Goal: Information Seeking & Learning: Compare options

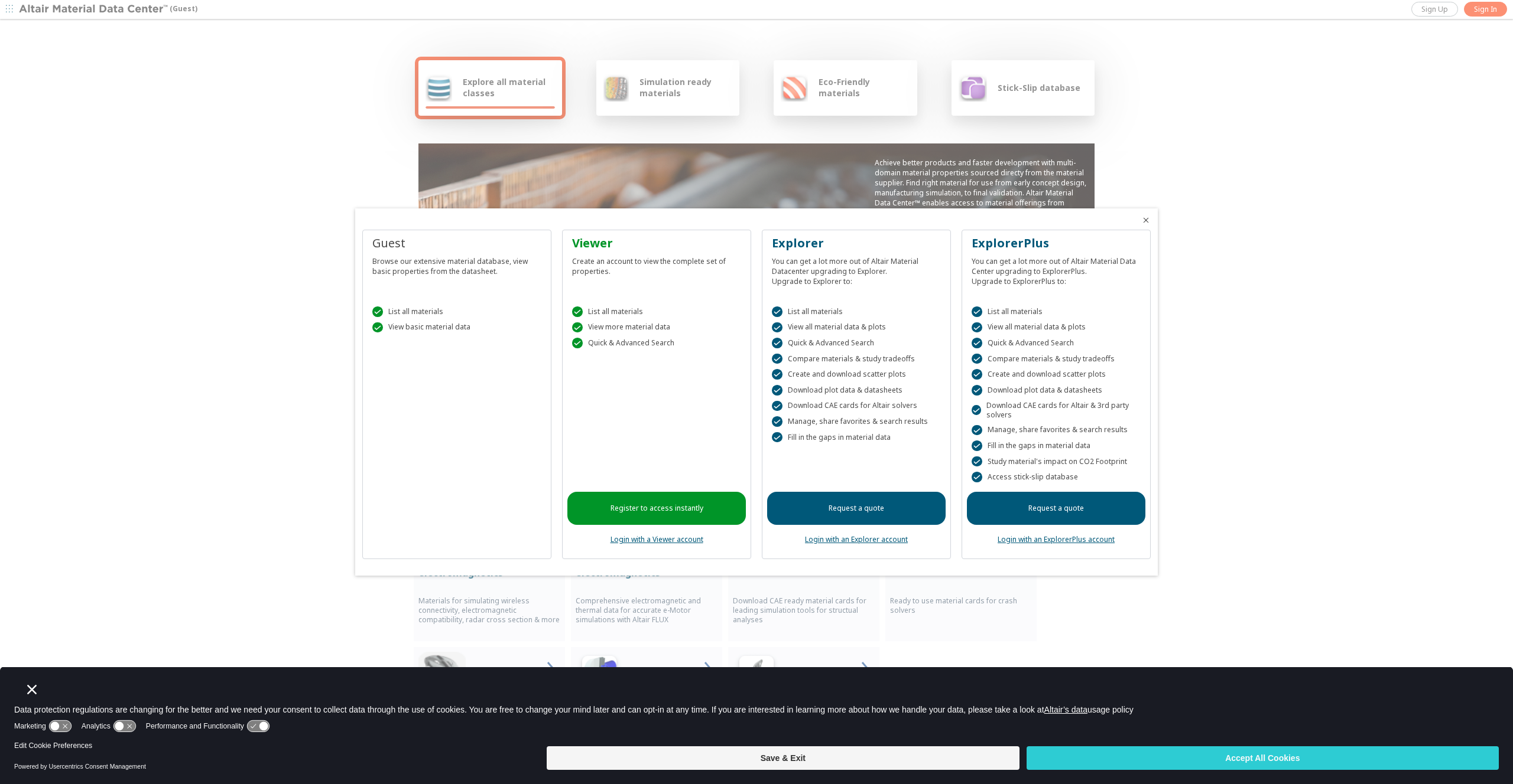
click at [483, 396] on div "Guest Browse our extensive material database, view basic properties from the da…" at bounding box center [456, 394] width 189 height 330
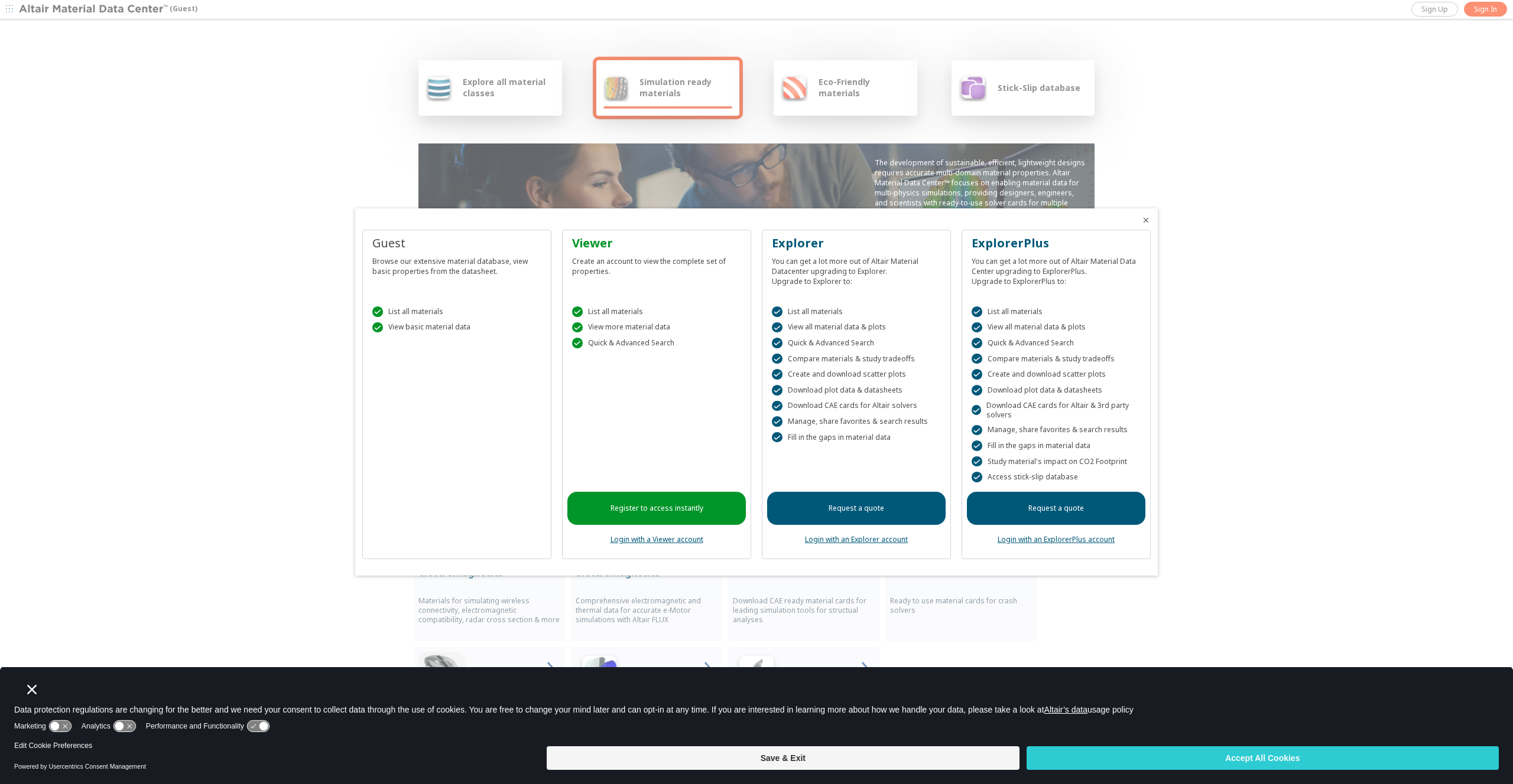
click at [487, 89] on div at bounding box center [756, 392] width 1513 height 784
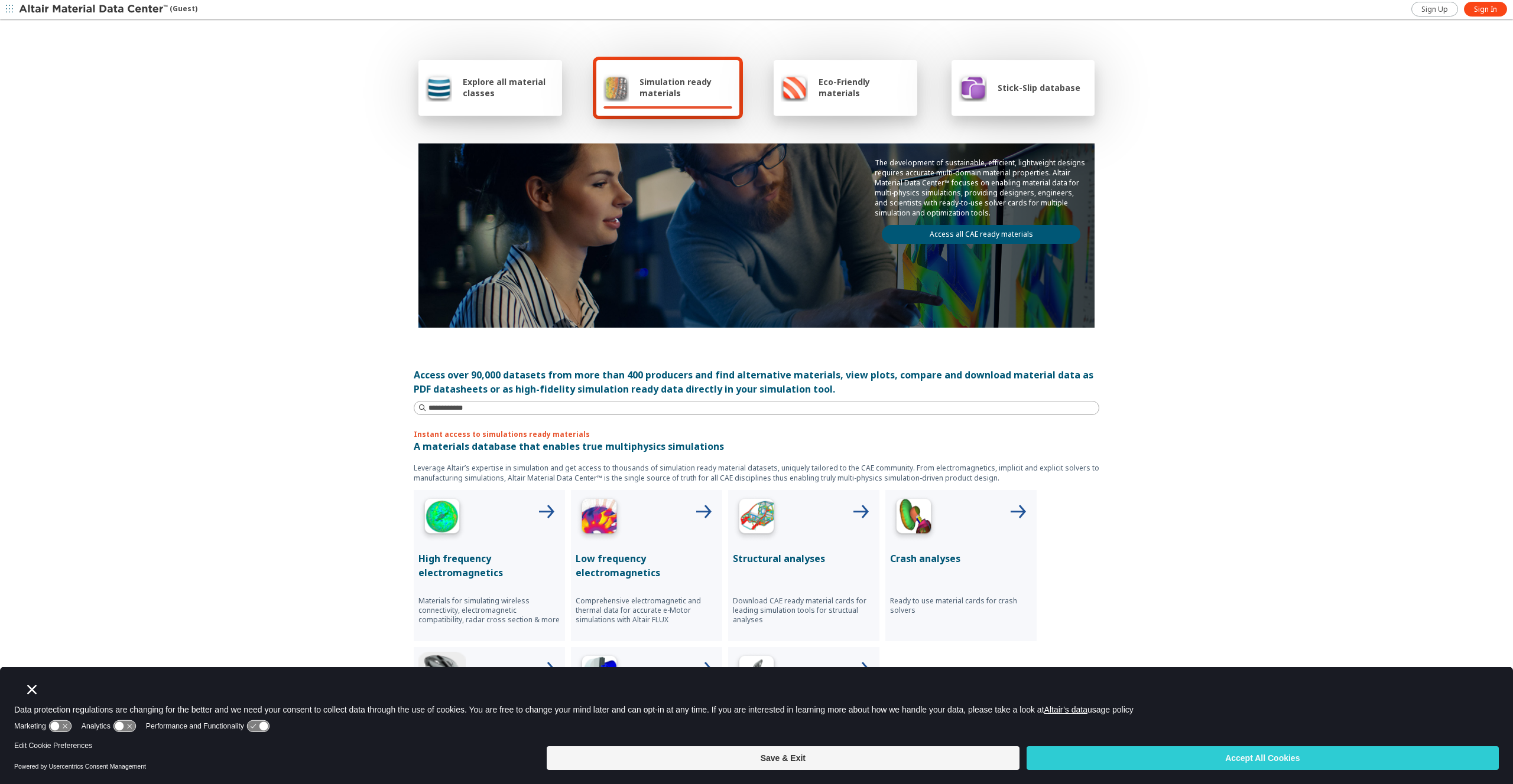
click at [451, 105] on div "Explore all material classes" at bounding box center [490, 88] width 144 height 56
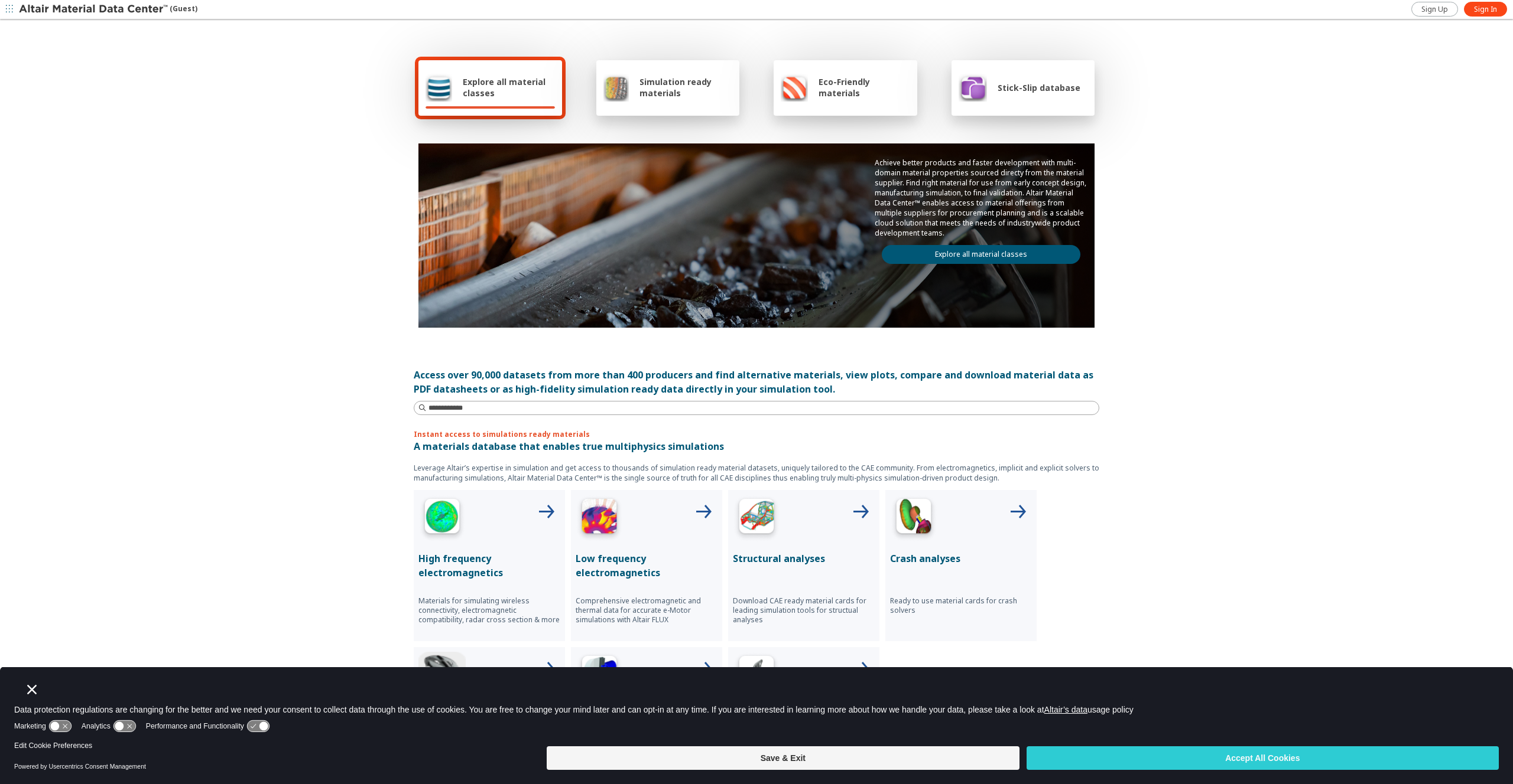
click at [10, 7] on icon "button" at bounding box center [10, 9] width 7 height 7
click at [96, 58] on span "Home" at bounding box center [100, 53] width 20 height 10
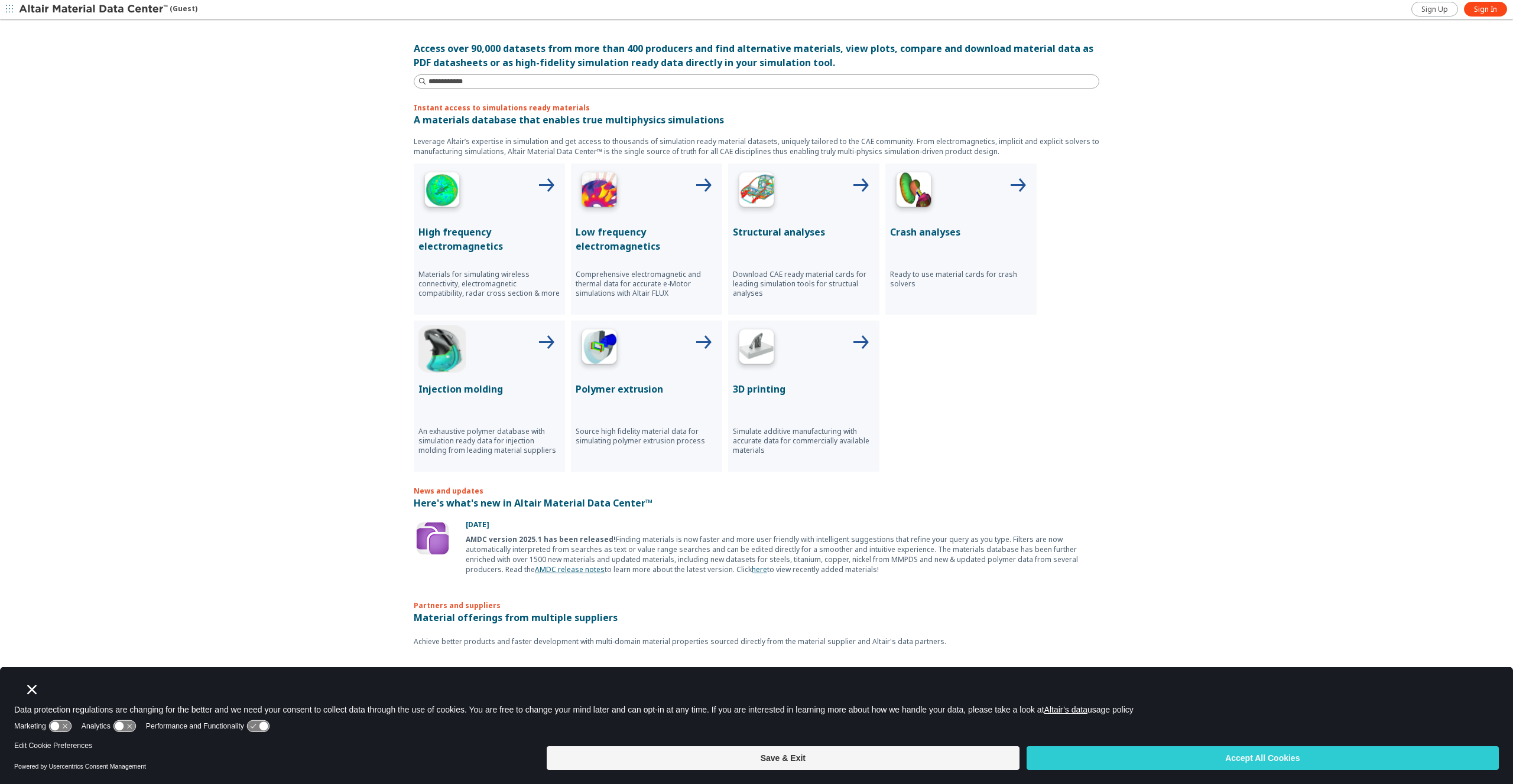
scroll to position [326, 0]
click at [594, 372] on img at bounding box center [599, 350] width 47 height 47
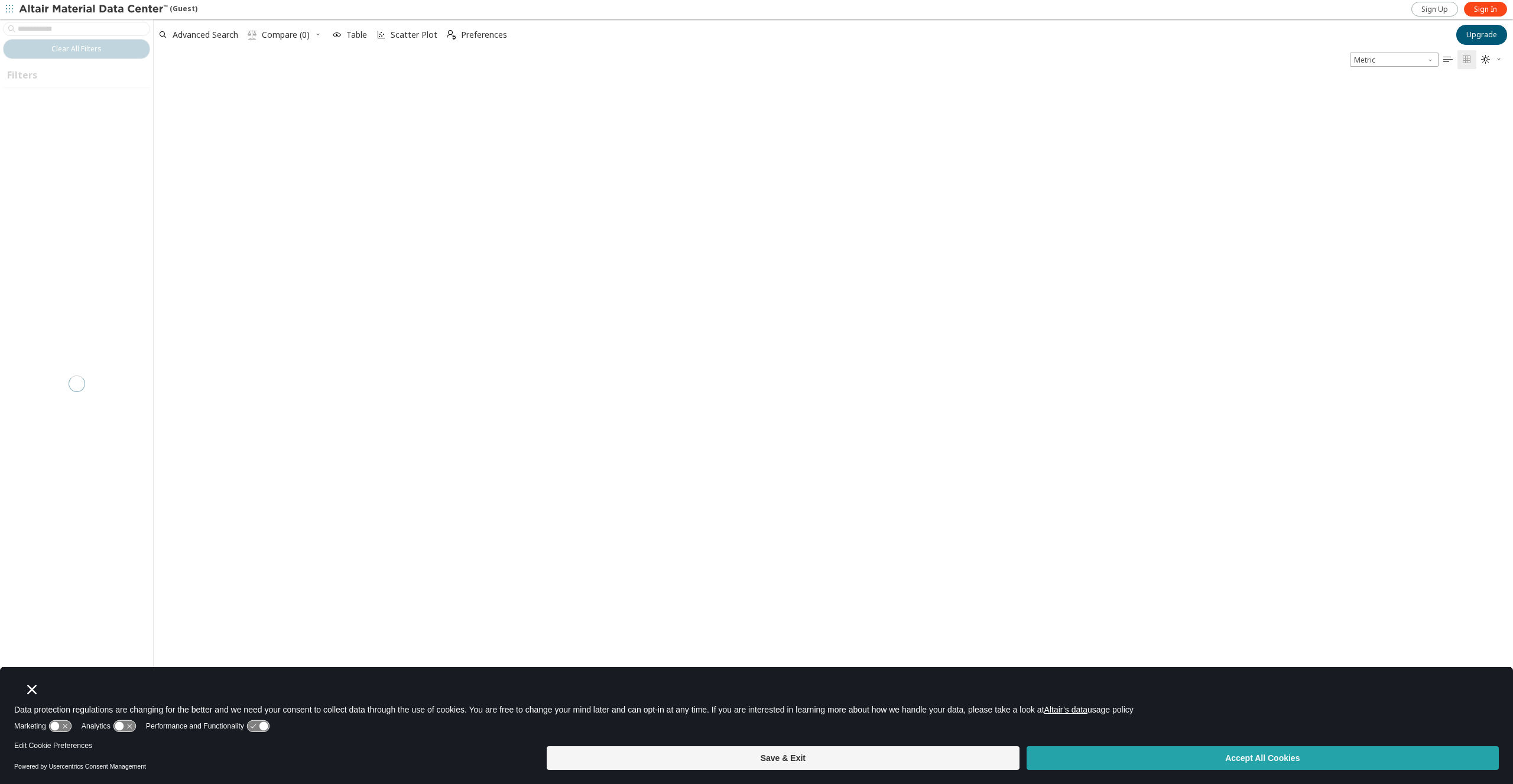
click at [1172, 763] on button "Accept All Cookies" at bounding box center [1262, 758] width 472 height 24
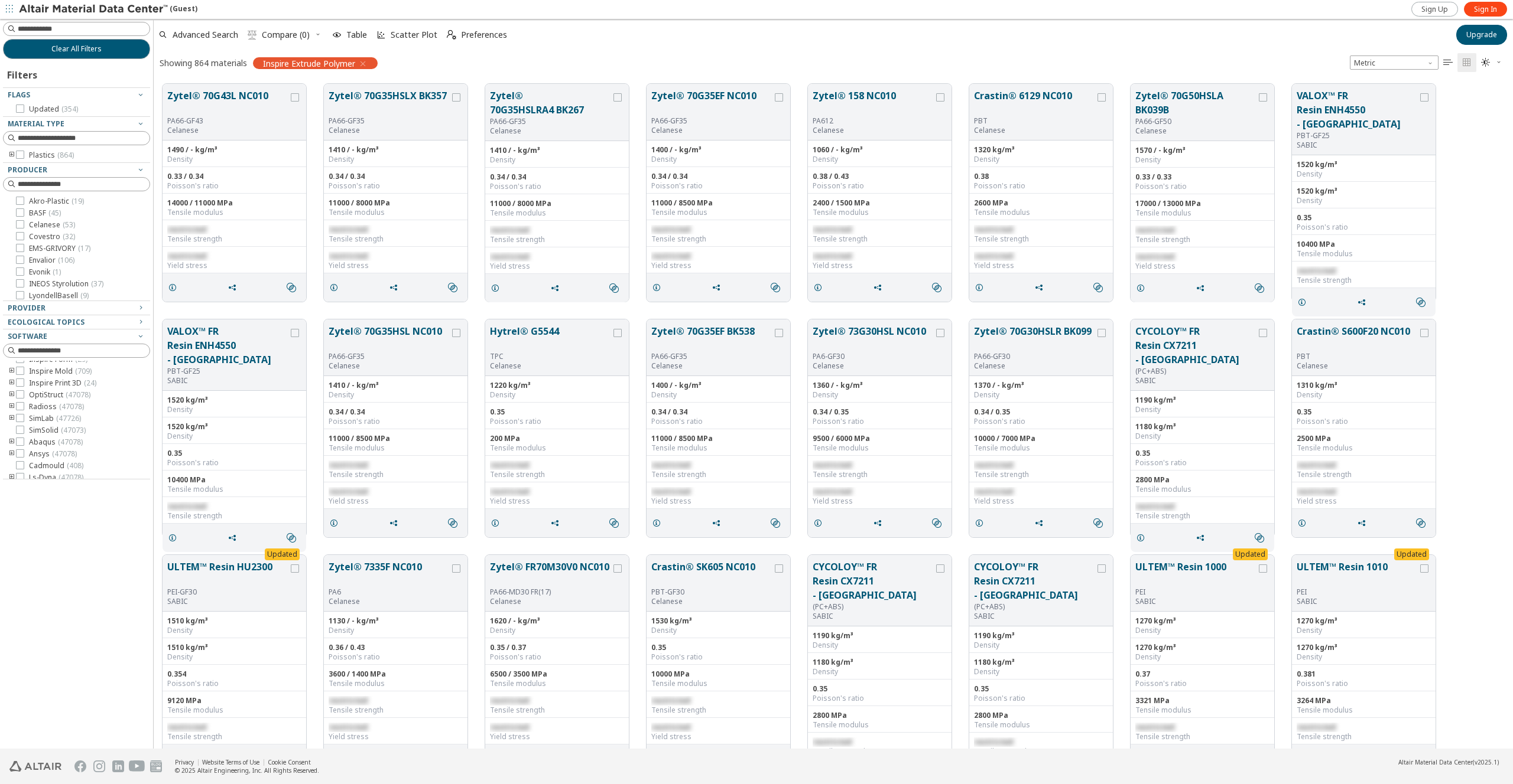
scroll to position [68, 0]
click at [81, 576] on div "Clear All Filters Filters Flags Updated ( 354 ) Material Type Plastics ( 864 ) …" at bounding box center [76, 384] width 153 height 730
click at [69, 189] on input at bounding box center [83, 185] width 132 height 12
type input "***"
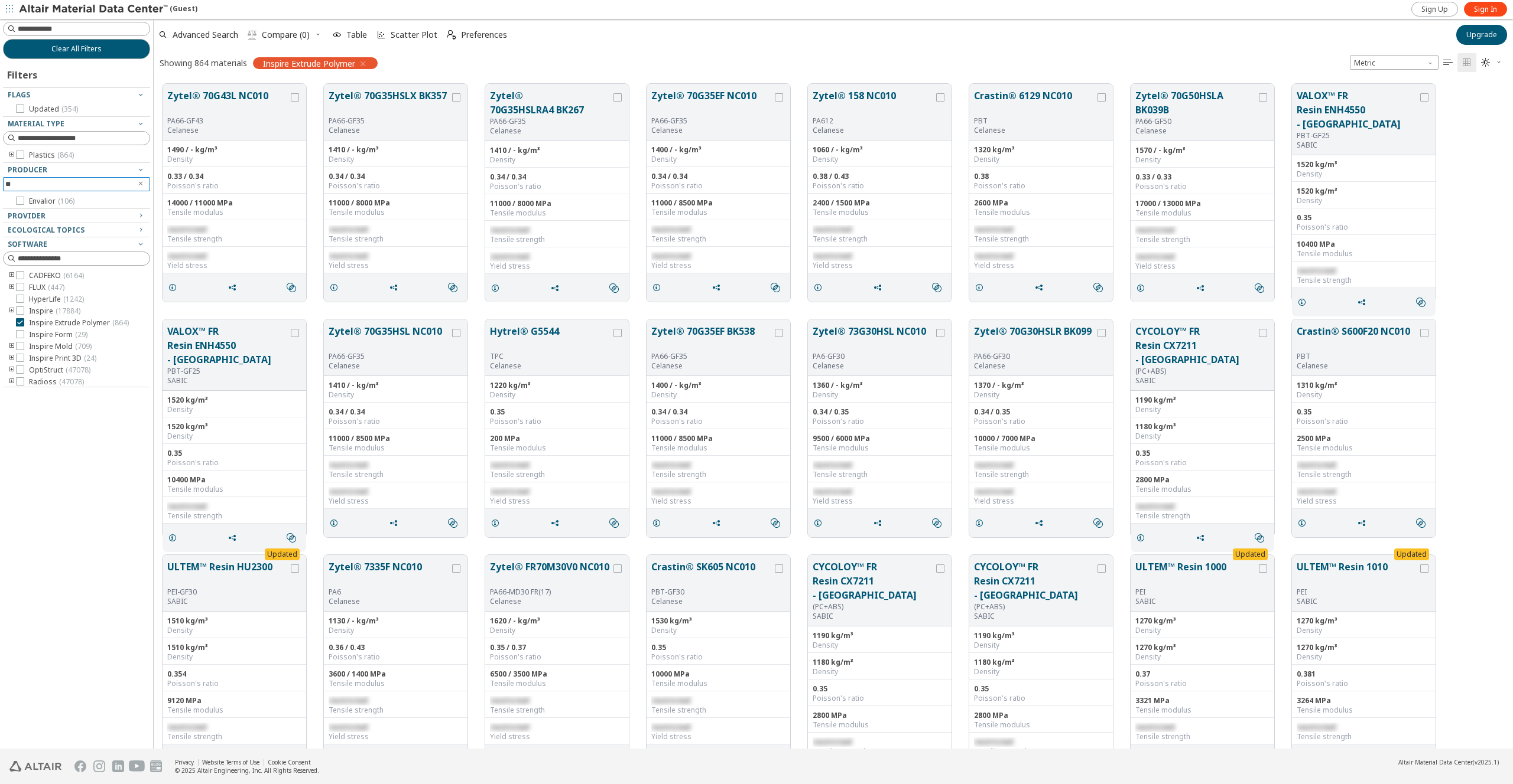
type input "*"
click at [14, 159] on div at bounding box center [73, 159] width 141 height 6
click at [12, 160] on div at bounding box center [73, 159] width 141 height 6
click at [30, 160] on div at bounding box center [73, 159] width 141 height 6
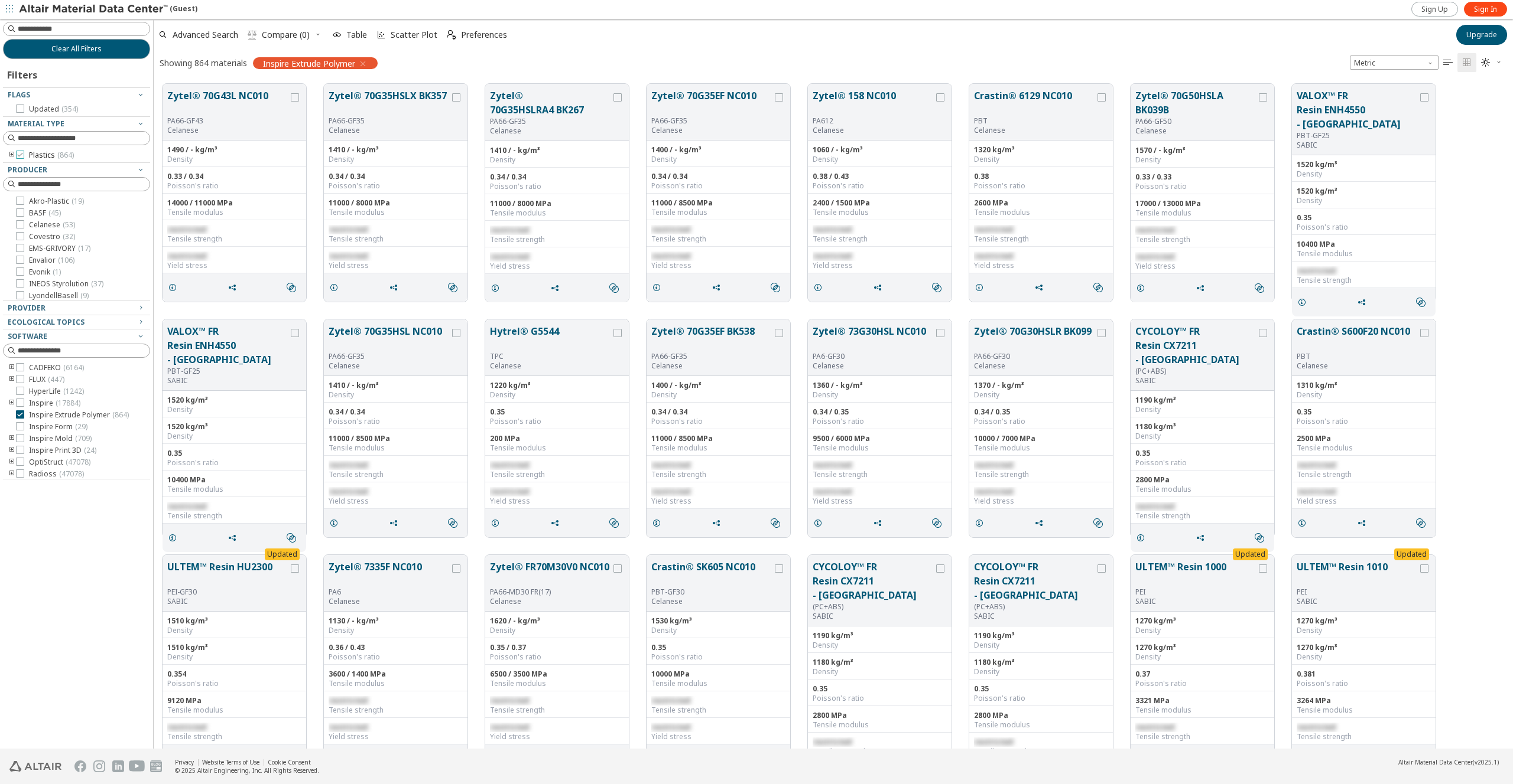
click at [19, 154] on icon at bounding box center [19, 154] width 8 height 8
click at [482, 63] on div "Showing 864 materials Plastics Inspire Extrude Polymer Metric   " at bounding box center [833, 63] width 1359 height 24
click at [437, 65] on div "Inspire Extrude Polymer" at bounding box center [383, 64] width 125 height 12
click at [523, 65] on div "Showing 864 materials Plastics Inspire Extrude Polymer Metric   " at bounding box center [833, 63] width 1359 height 24
click at [23, 153] on icon at bounding box center [19, 154] width 8 height 8
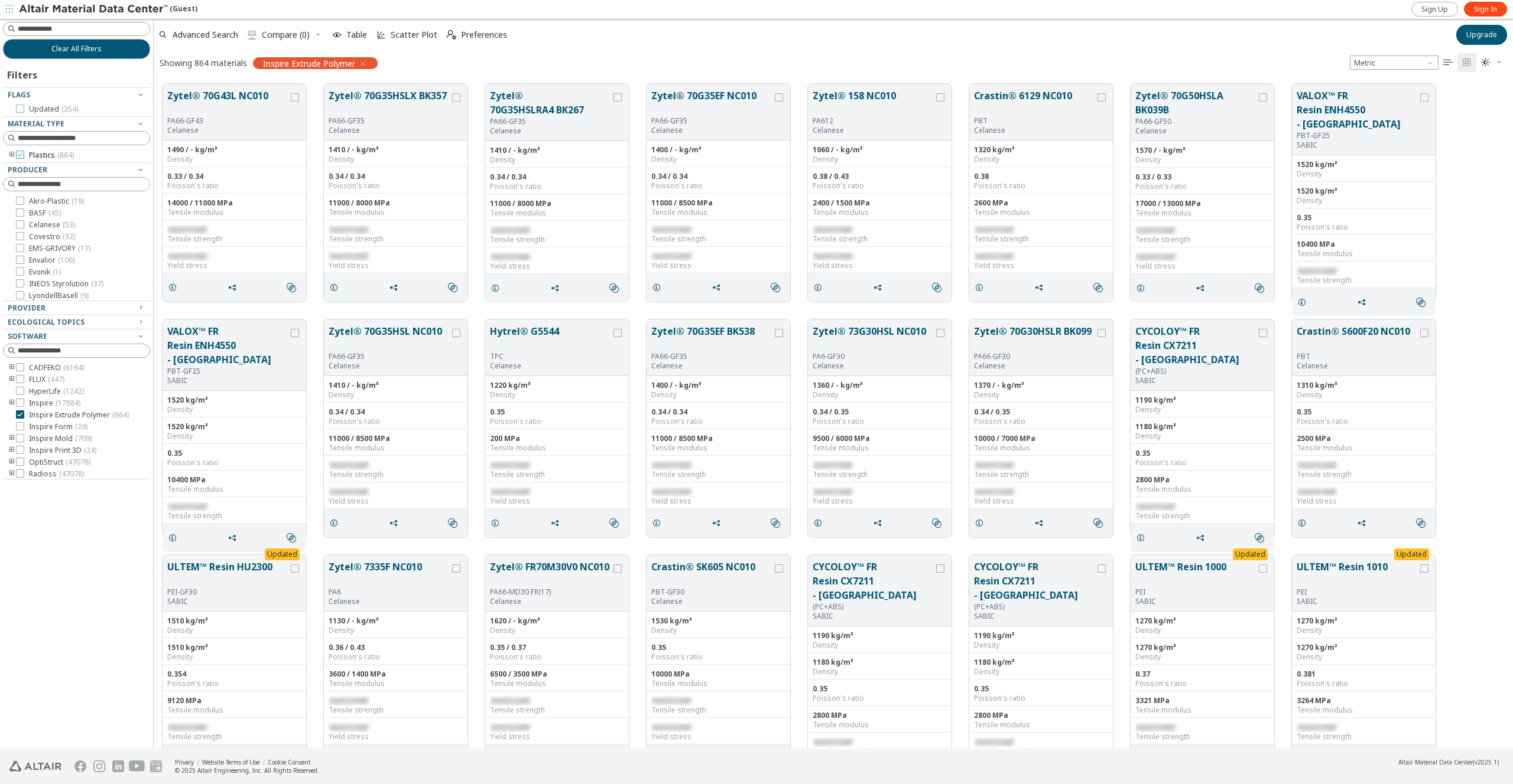
click at [22, 155] on icon at bounding box center [19, 154] width 8 height 8
click at [311, 63] on div "Plastics" at bounding box center [284, 64] width 62 height 12
click at [300, 63] on icon "button" at bounding box center [300, 64] width 10 height 10
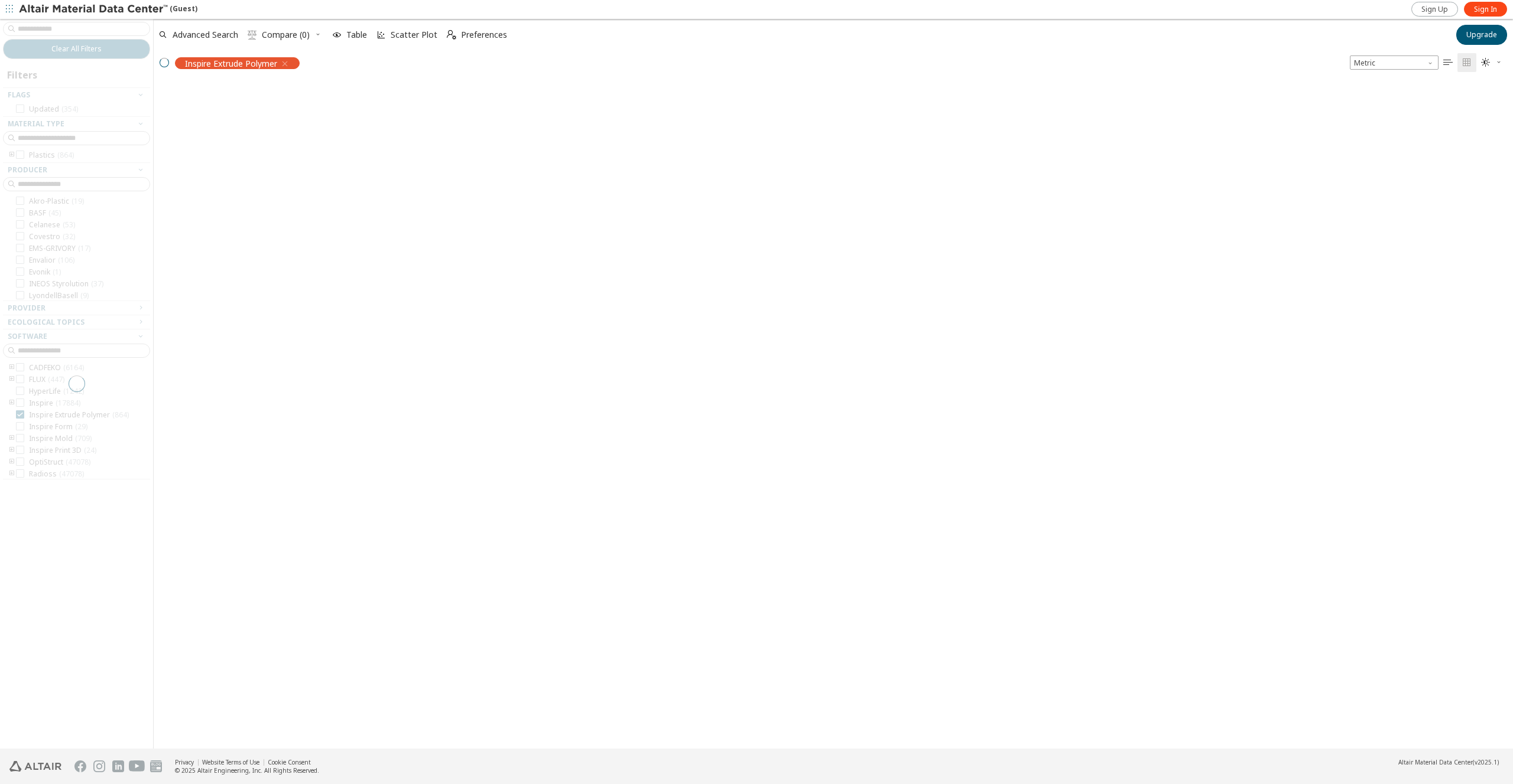
click at [277, 63] on span "Inspire Extrude Polymer" at bounding box center [231, 63] width 92 height 10
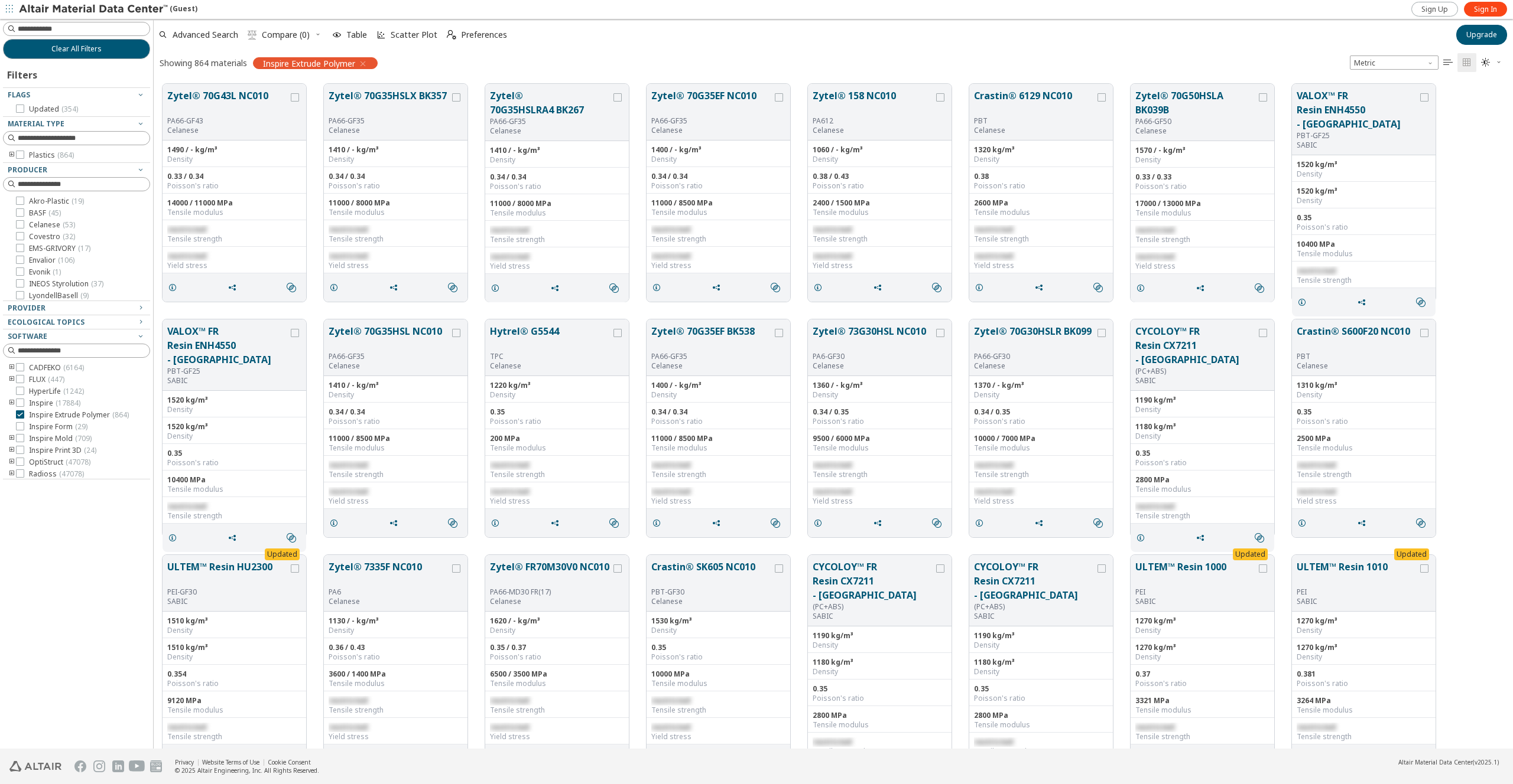
click at [364, 64] on icon "button" at bounding box center [362, 64] width 10 height 10
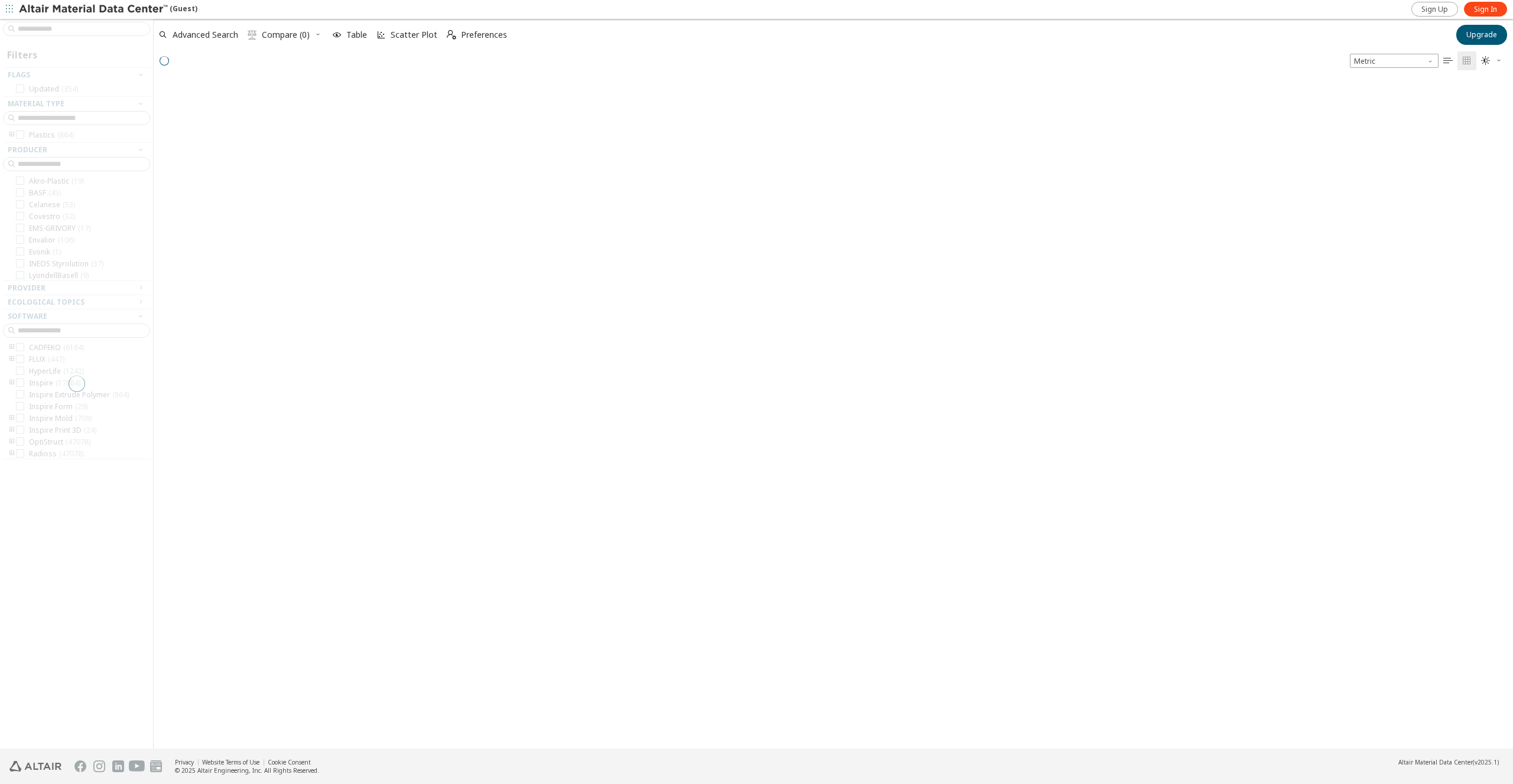
scroll to position [667, 1350]
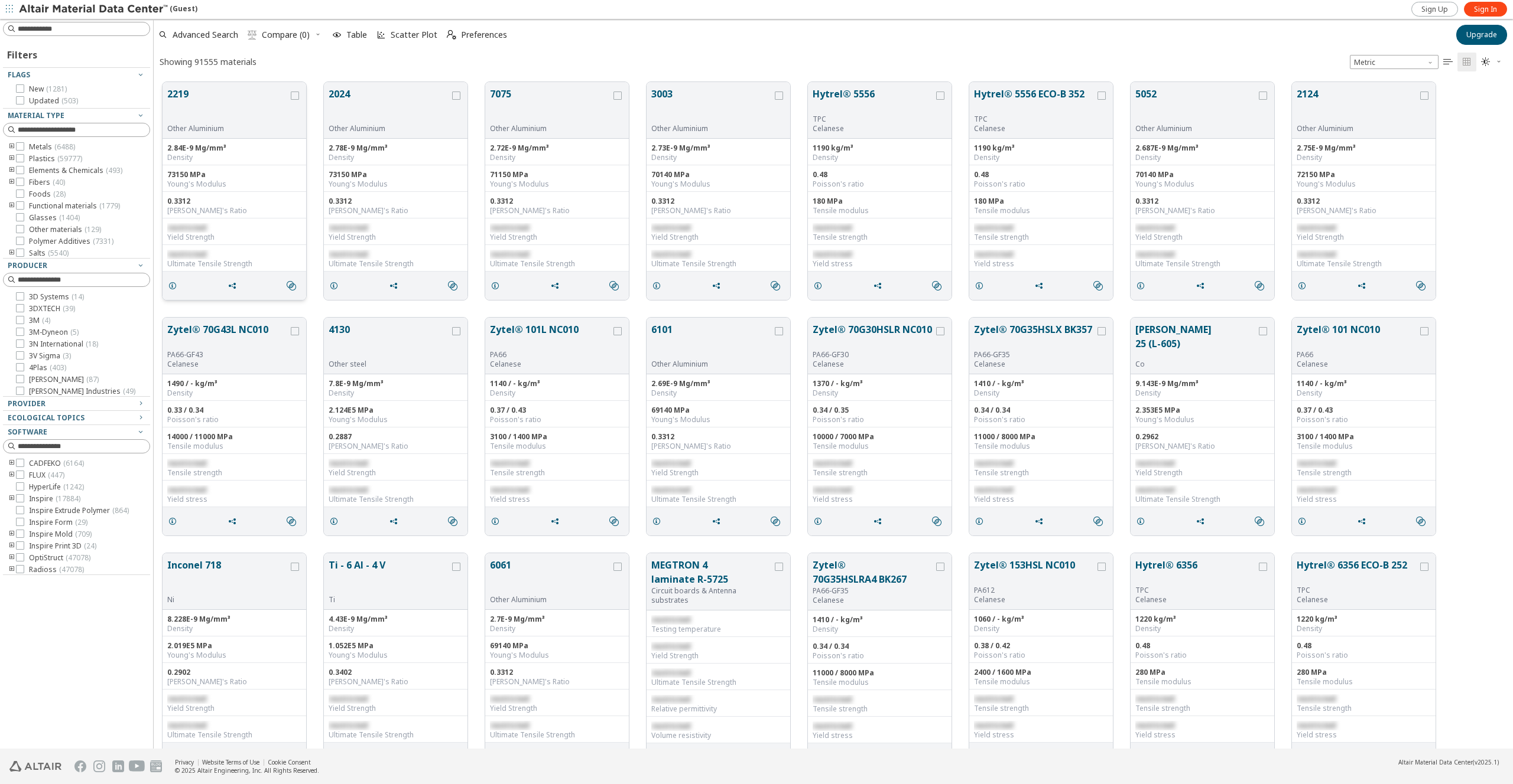
click at [209, 114] on button "2219" at bounding box center [228, 106] width 121 height 37
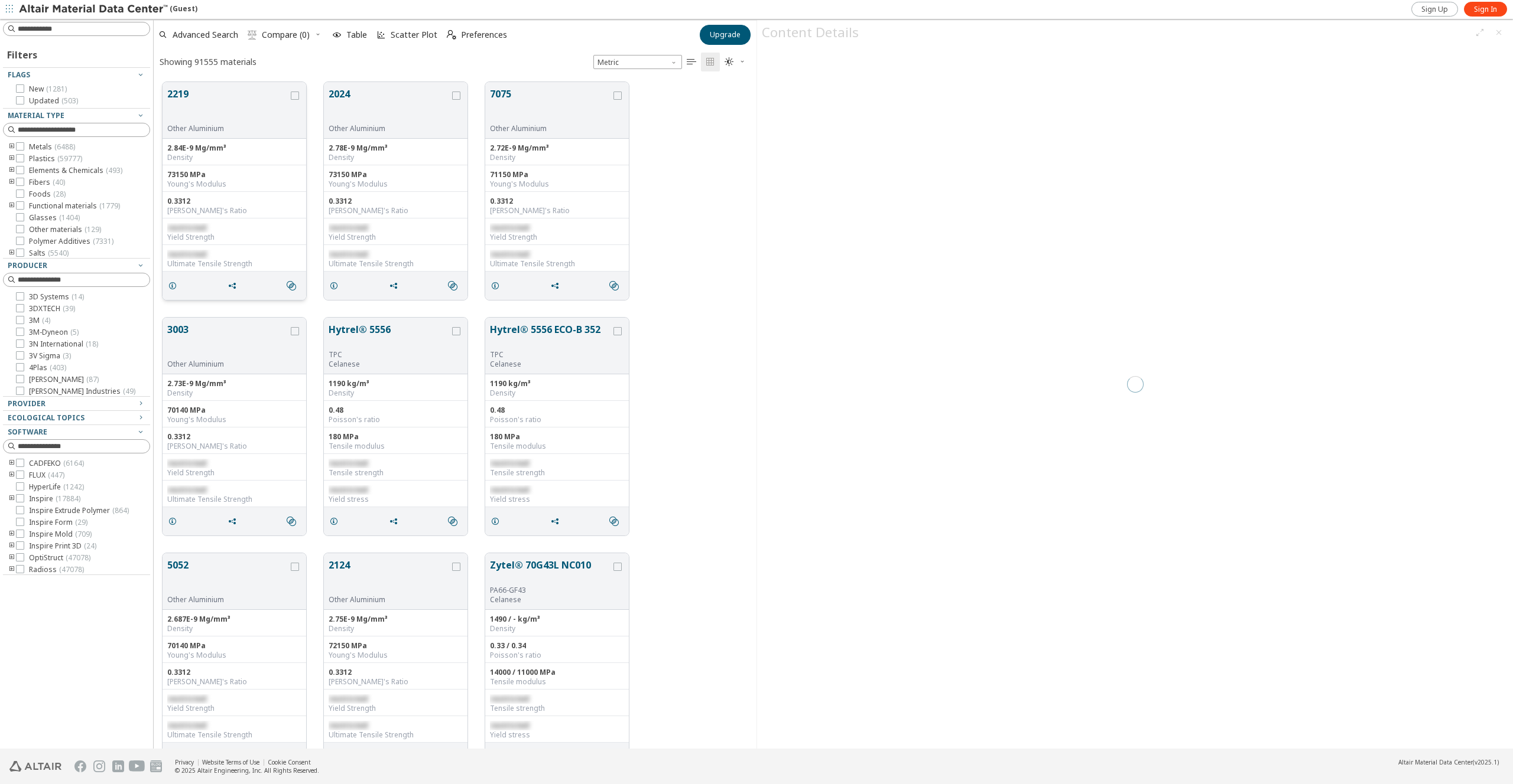
scroll to position [667, 594]
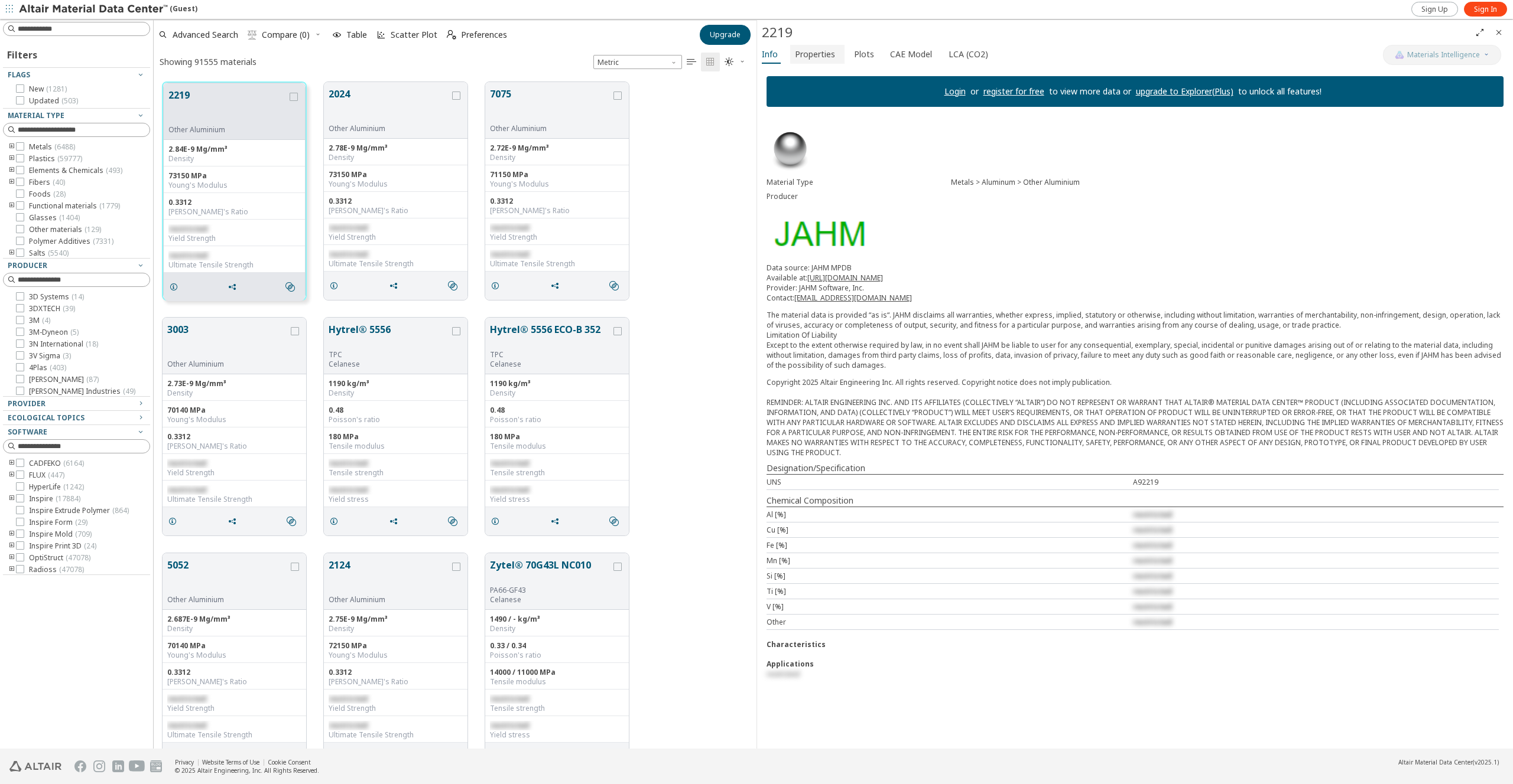
click at [812, 49] on span "Properties" at bounding box center [815, 54] width 40 height 19
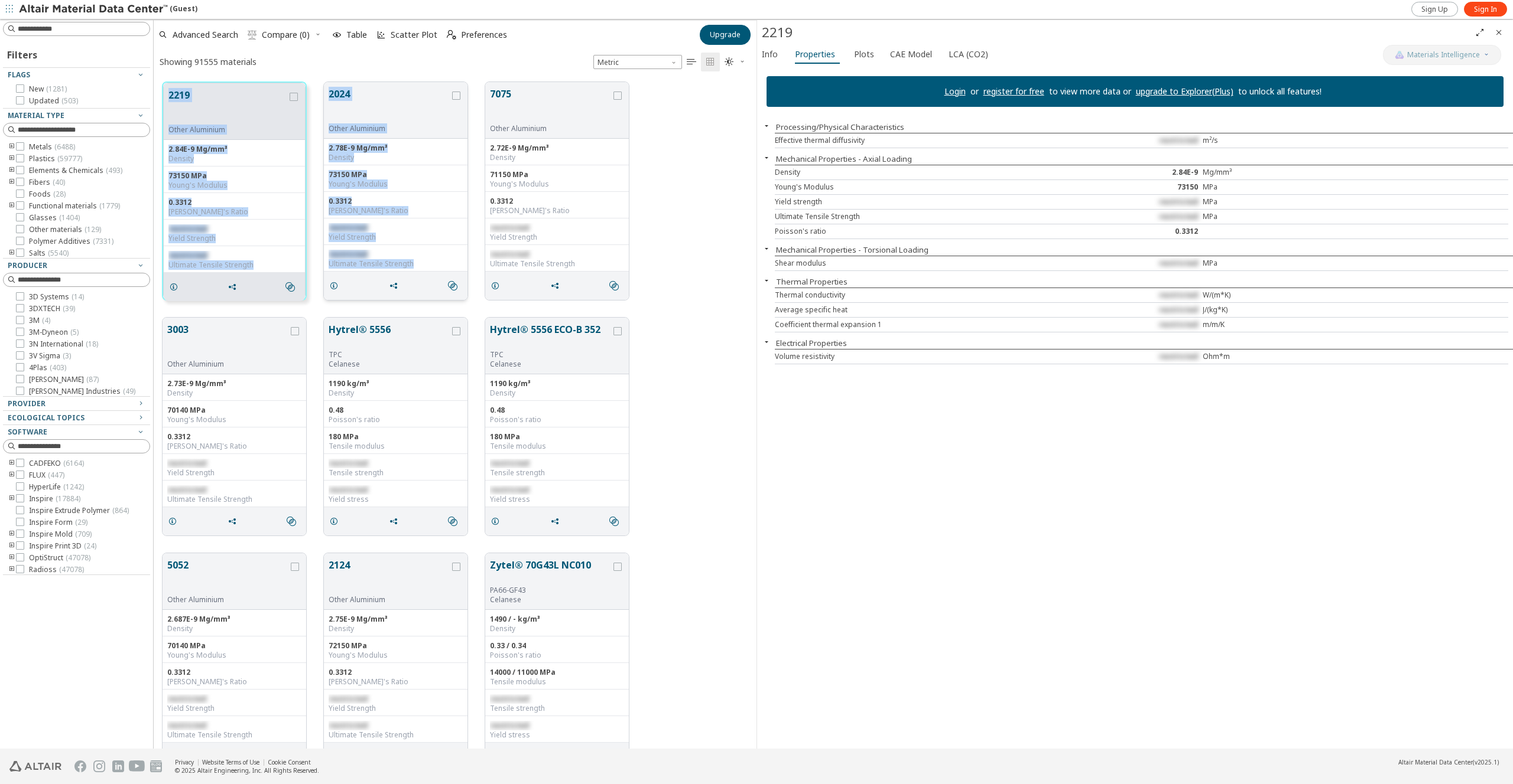
click at [360, 283] on div "" at bounding box center [395, 286] width 144 height 29
click at [405, 123] on button "2024" at bounding box center [389, 106] width 121 height 37
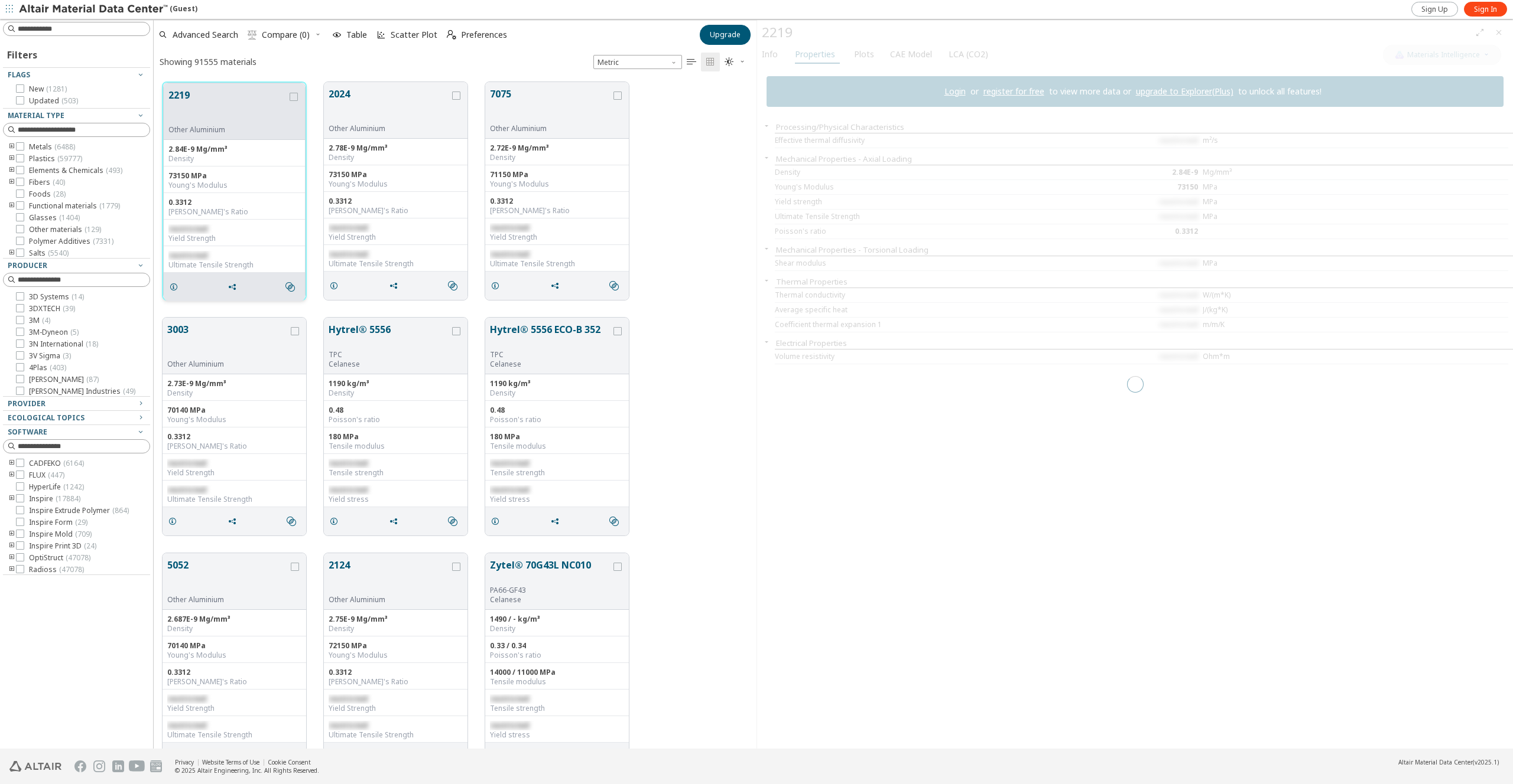
click at [301, 98] on div "2219 Other Aluminium" at bounding box center [235, 111] width 141 height 57
click at [294, 99] on icon "grid" at bounding box center [293, 96] width 8 height 8
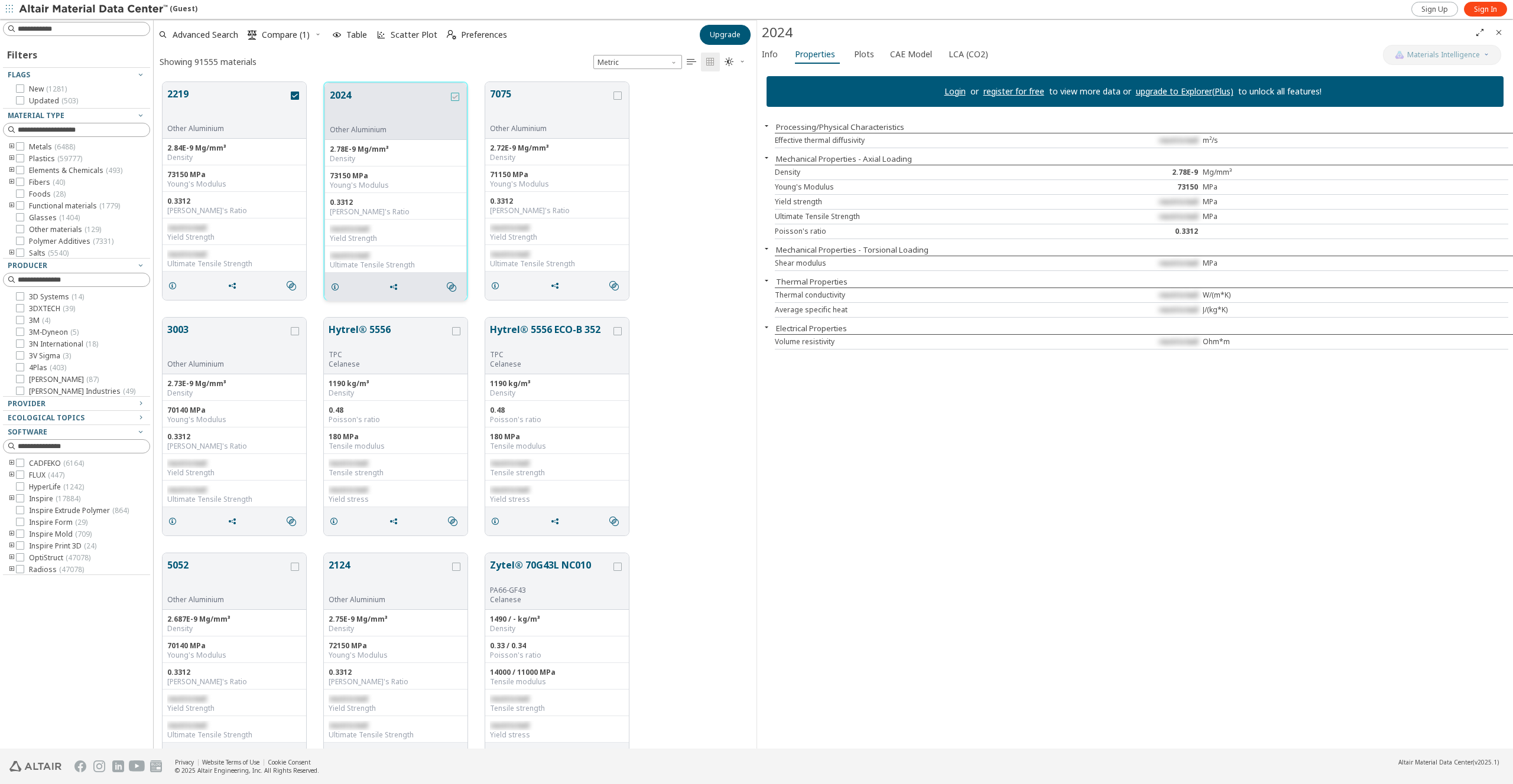
click at [458, 98] on icon "grid" at bounding box center [455, 96] width 8 height 8
click at [613, 98] on icon "grid" at bounding box center [617, 95] width 8 height 8
click at [680, 213] on div "2219 Other Aluminium 2.84E-9 Mg/mm³ Density 73150 MPa Young's Modulus 0.3312 Po…" at bounding box center [455, 191] width 603 height 235
click at [283, 35] on span "Compare (3)" at bounding box center [285, 34] width 48 height 8
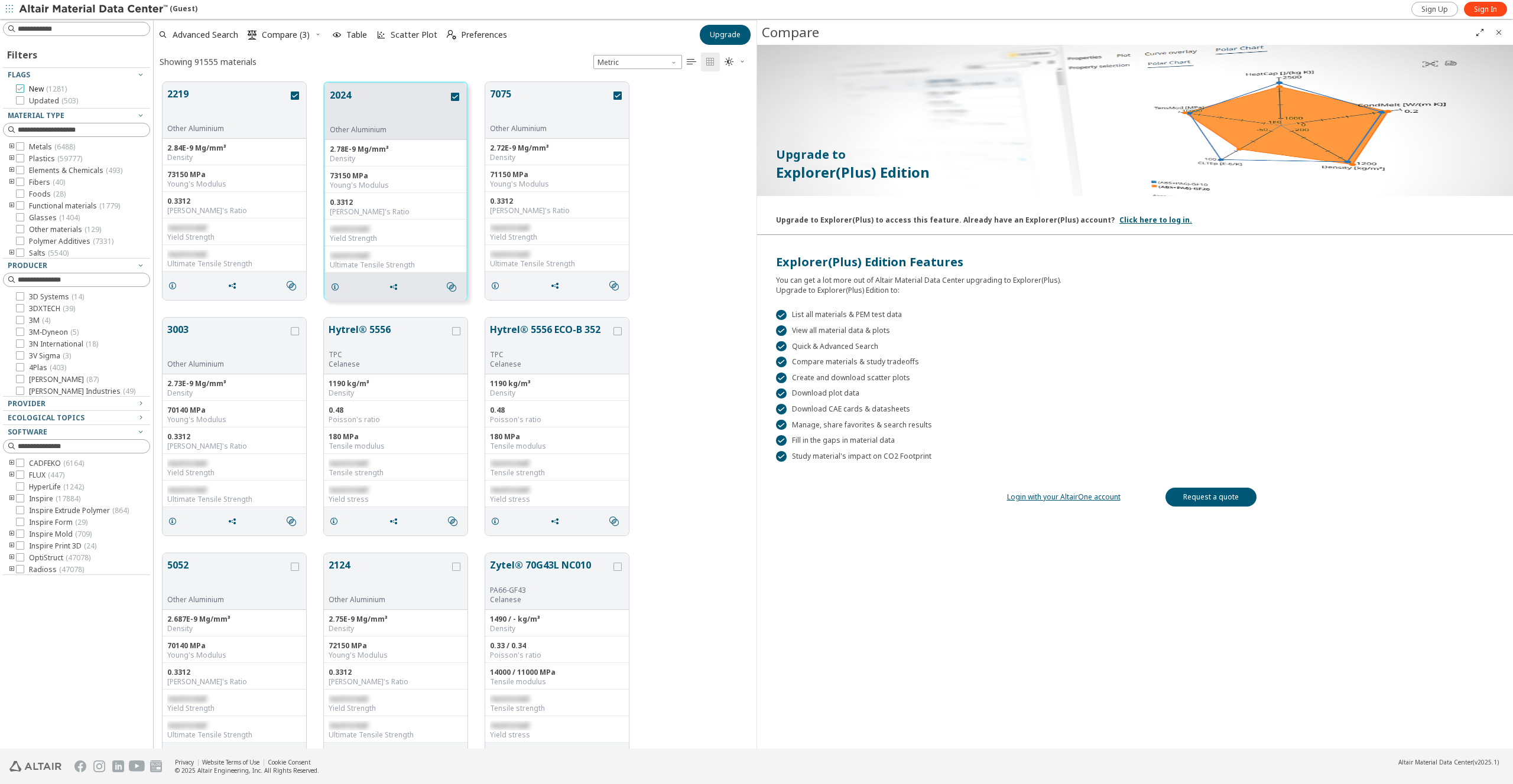
click at [52, 87] on span "( 1281 )" at bounding box center [57, 89] width 21 height 10
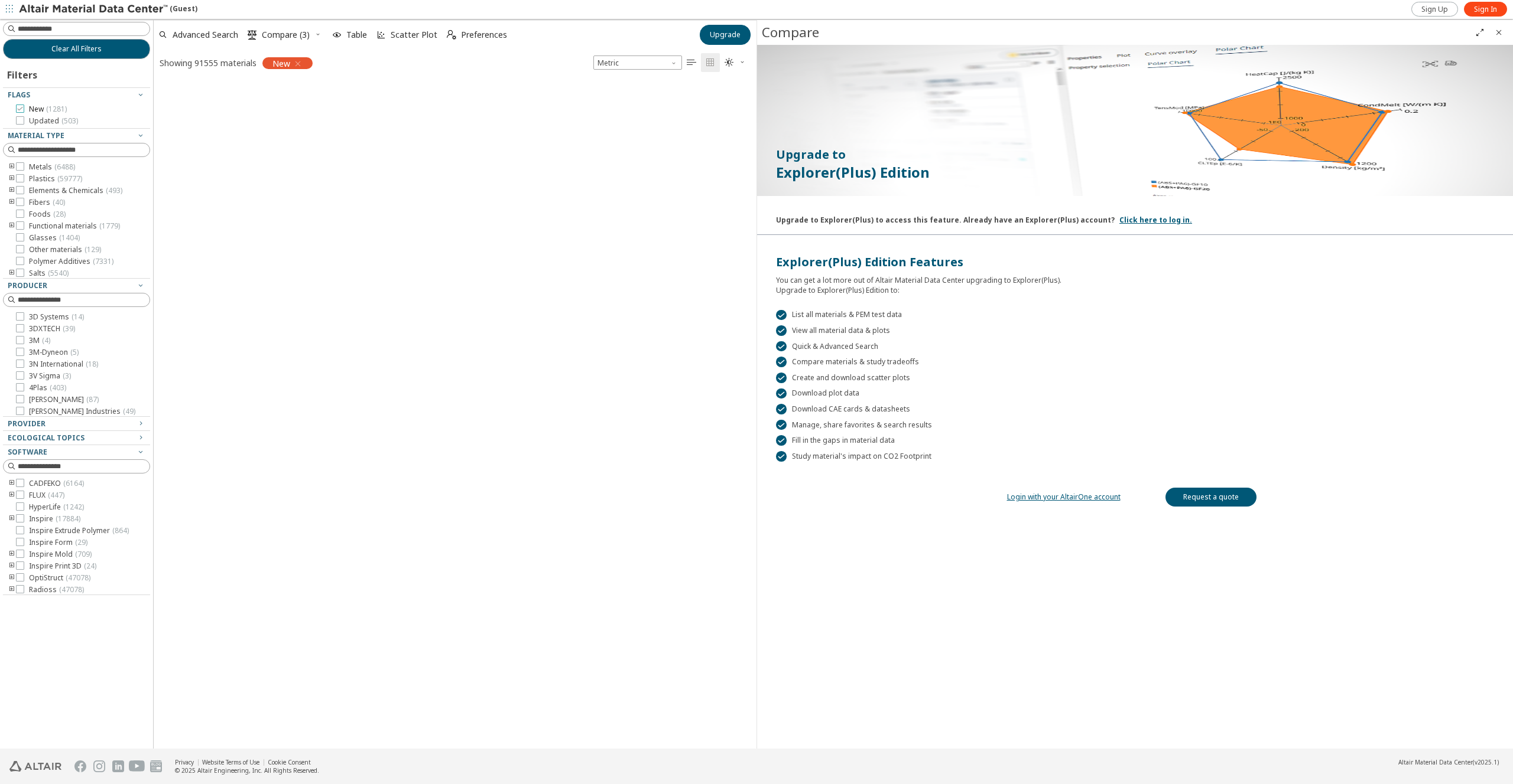
scroll to position [665, 594]
